Goal: Task Accomplishment & Management: Manage account settings

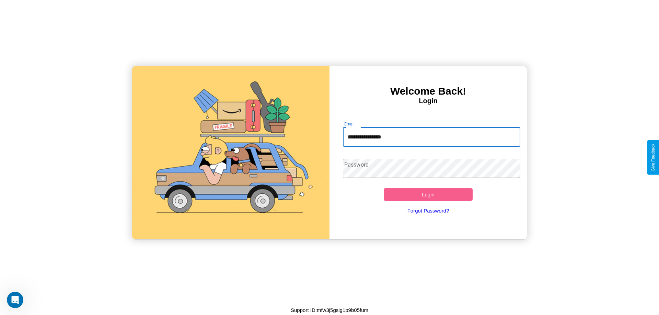
type input "**********"
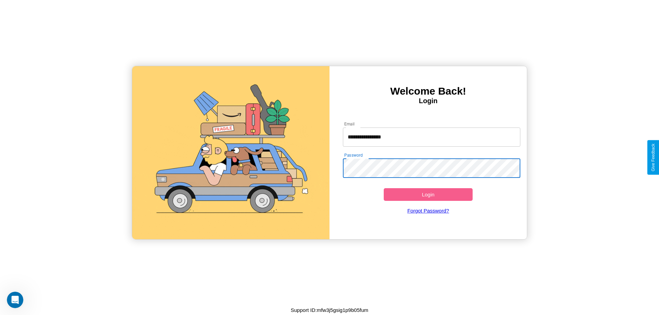
click at [428, 195] on button "Login" at bounding box center [428, 194] width 89 height 13
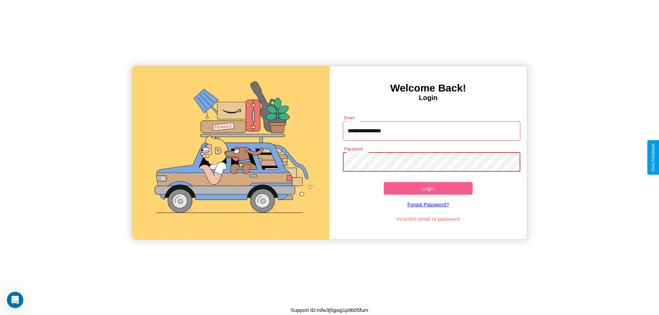
click at [428, 188] on button "Login" at bounding box center [428, 188] width 89 height 13
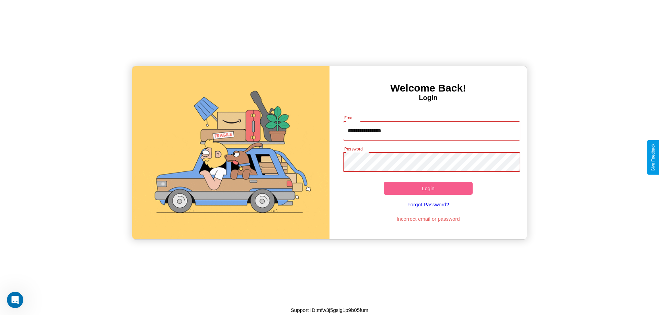
click at [428, 188] on button "Login" at bounding box center [428, 188] width 89 height 13
